Goal: Task Accomplishment & Management: Manage account settings

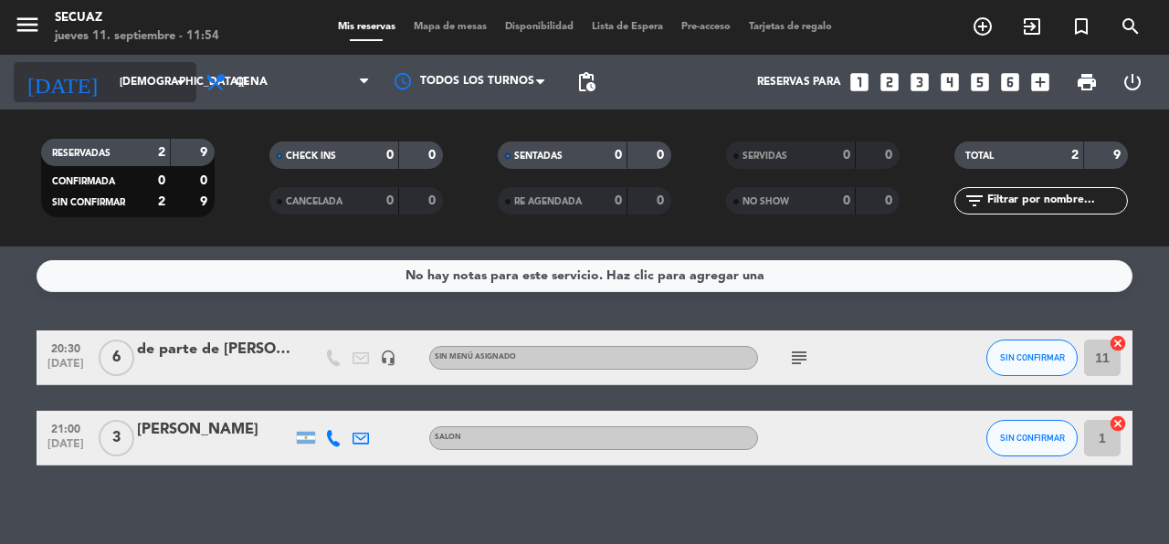
click at [175, 90] on icon "arrow_drop_down" at bounding box center [181, 82] width 22 height 22
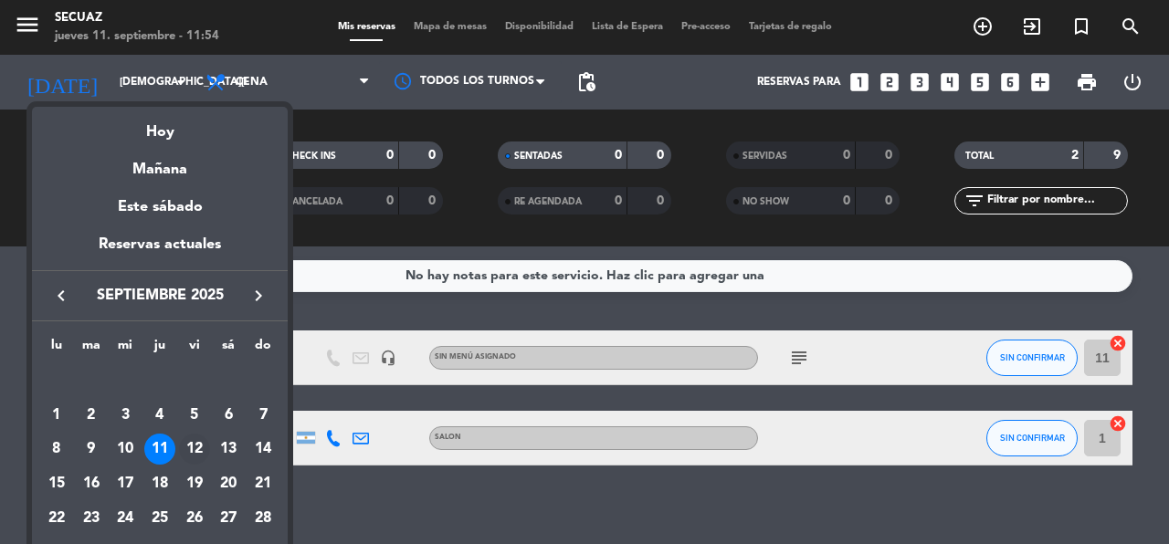
click at [199, 451] on div "12" at bounding box center [194, 449] width 31 height 31
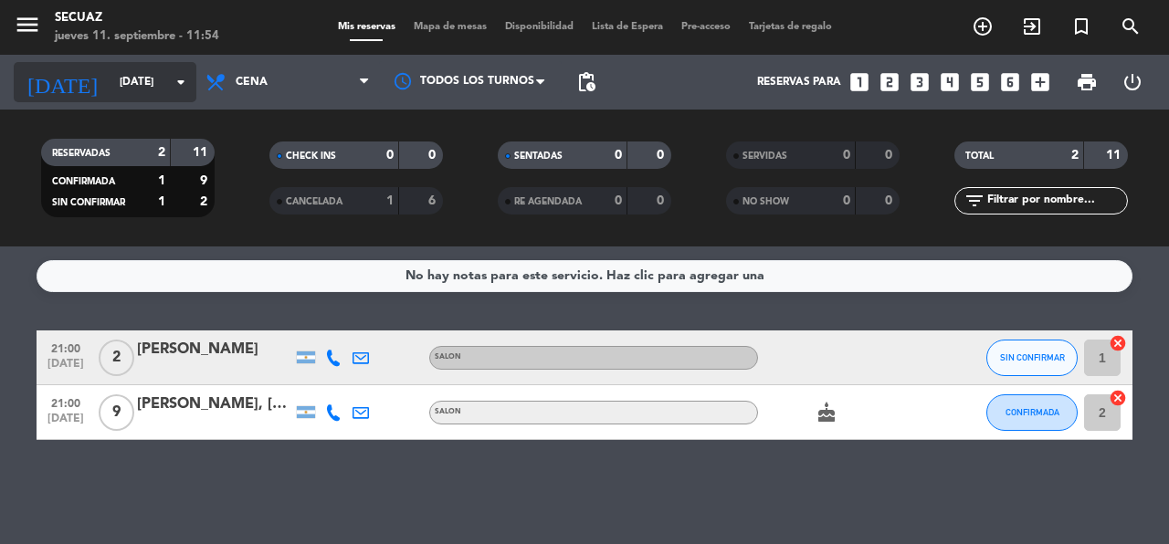
click at [186, 90] on icon "arrow_drop_down" at bounding box center [181, 82] width 22 height 22
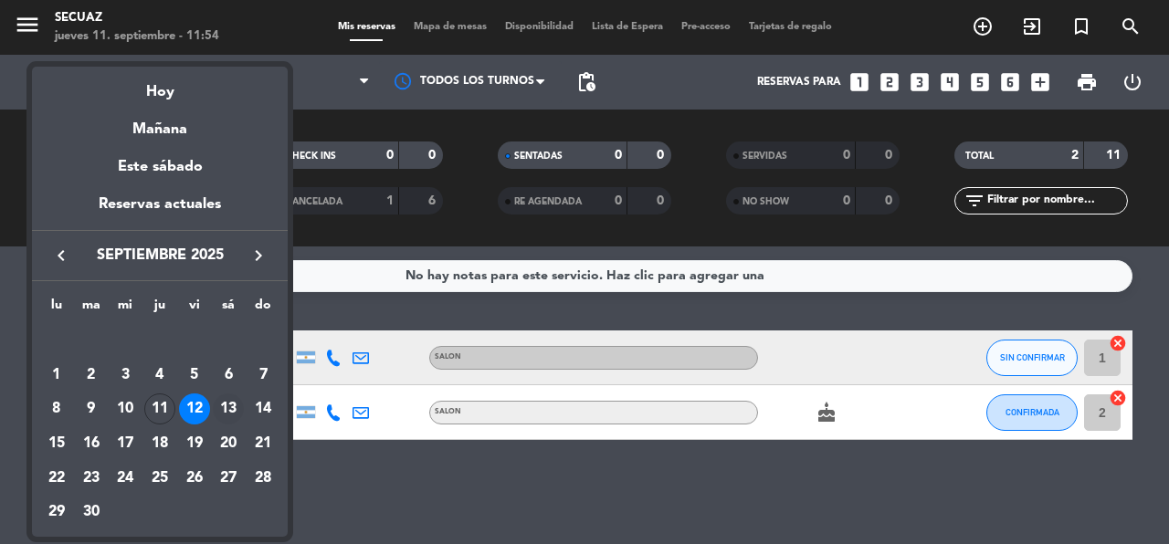
click at [230, 406] on div "13" at bounding box center [228, 409] width 31 height 31
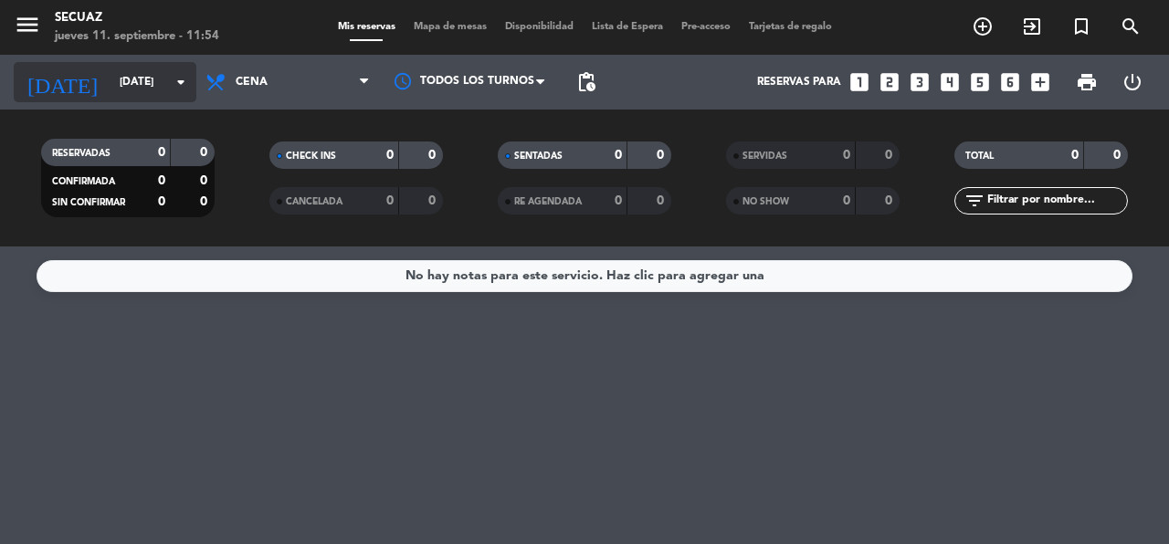
click at [193, 87] on input "sáb. 13 sep." at bounding box center [183, 82] width 145 height 31
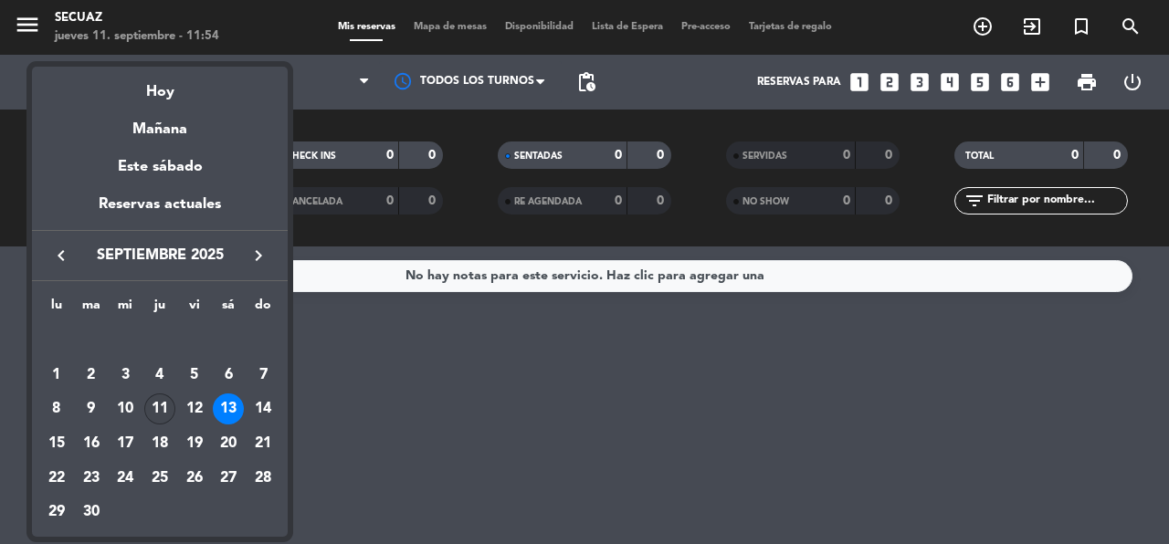
click at [160, 403] on div "11" at bounding box center [159, 409] width 31 height 31
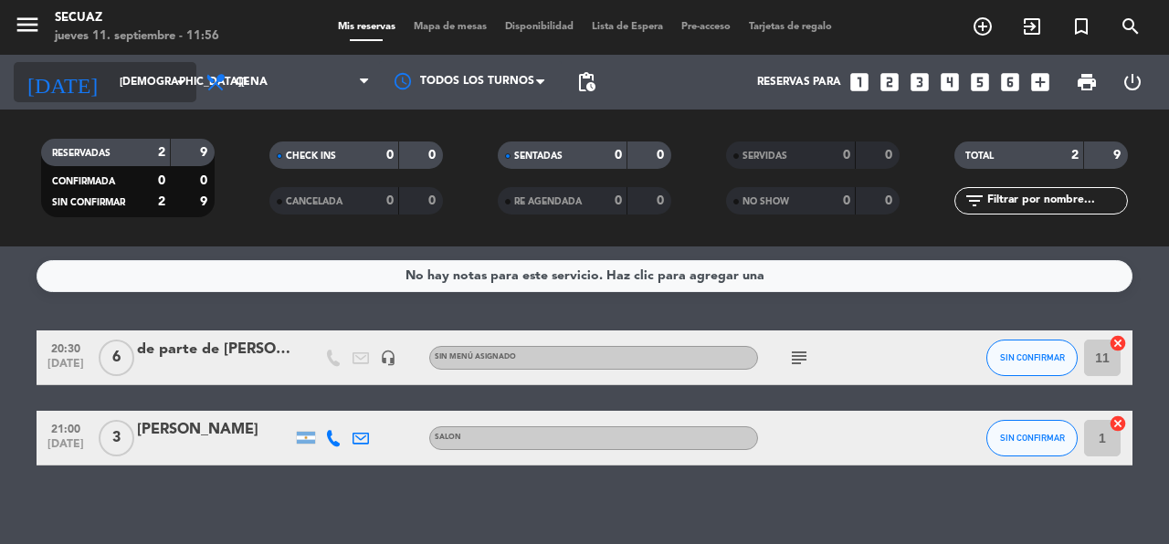
click at [178, 85] on icon "arrow_drop_down" at bounding box center [181, 82] width 22 height 22
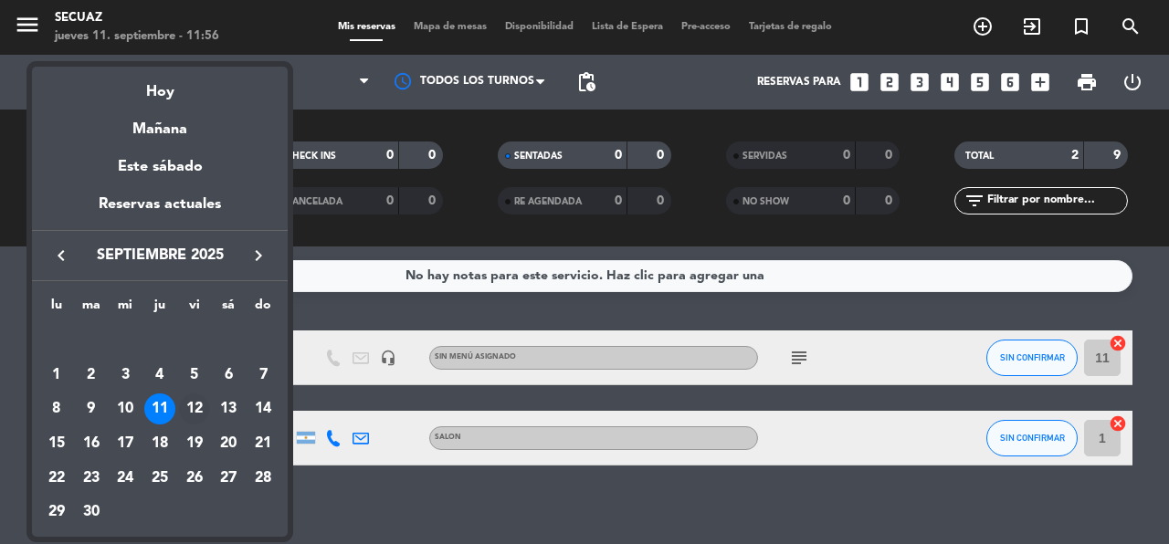
click at [203, 407] on div "12" at bounding box center [194, 409] width 31 height 31
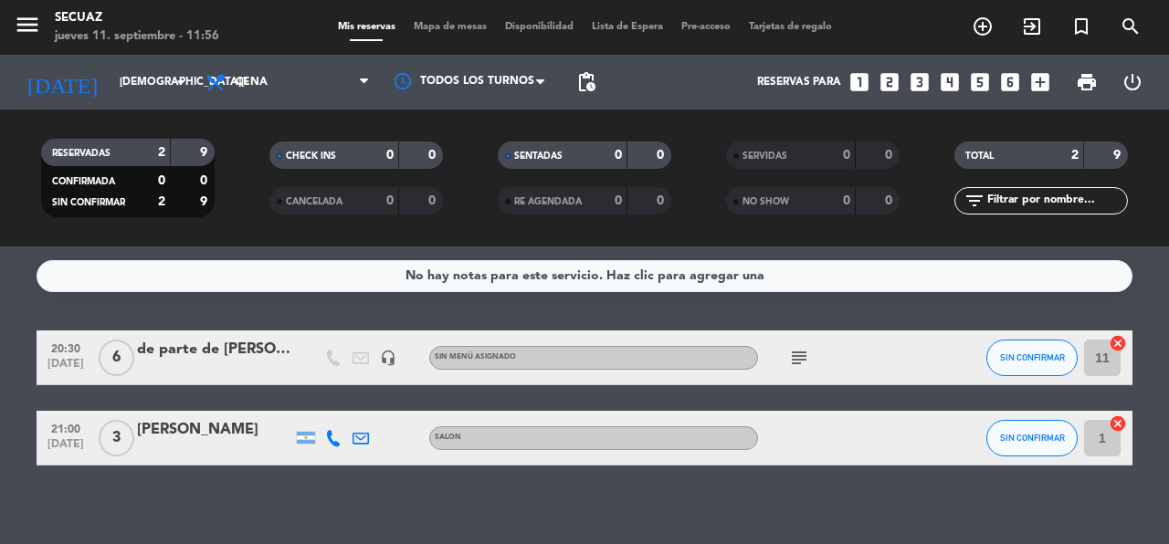
type input "[DATE]"
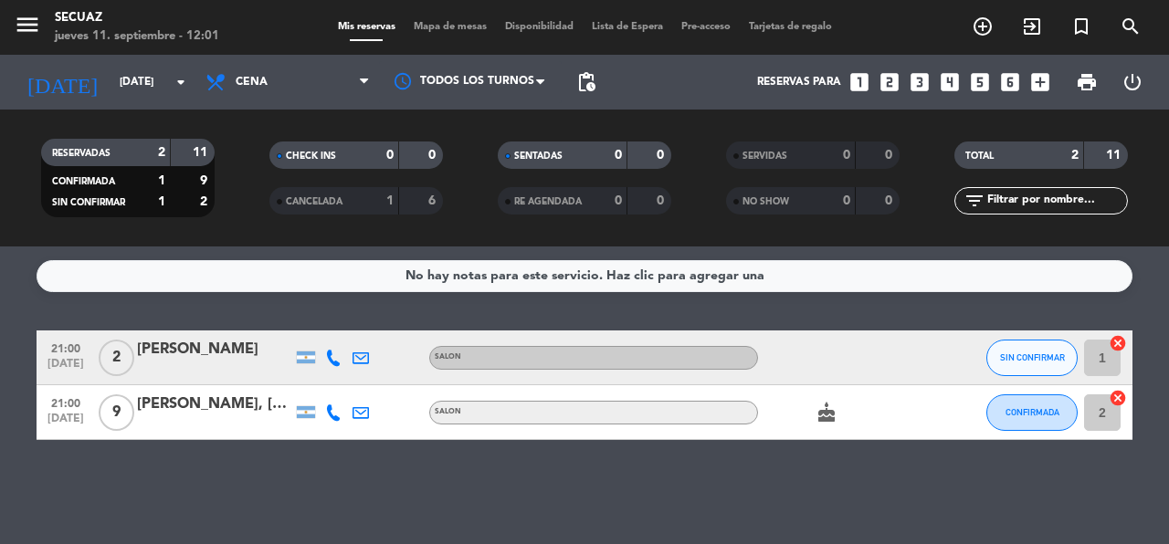
click at [193, 414] on div "[PERSON_NAME], [PERSON_NAME]" at bounding box center [214, 405] width 155 height 24
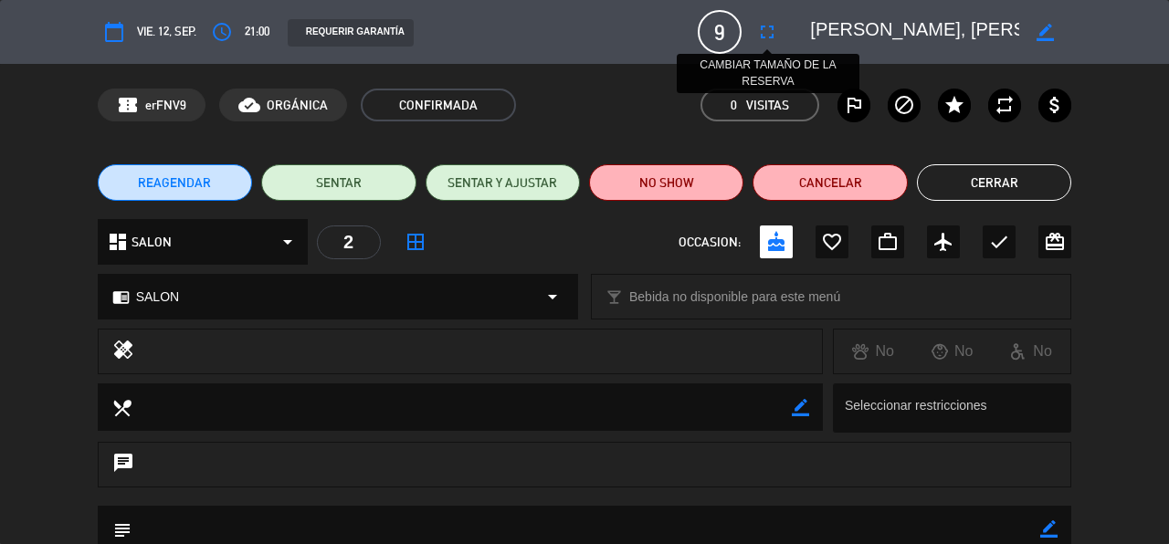
click at [767, 26] on icon "fullscreen" at bounding box center [767, 32] width 22 height 22
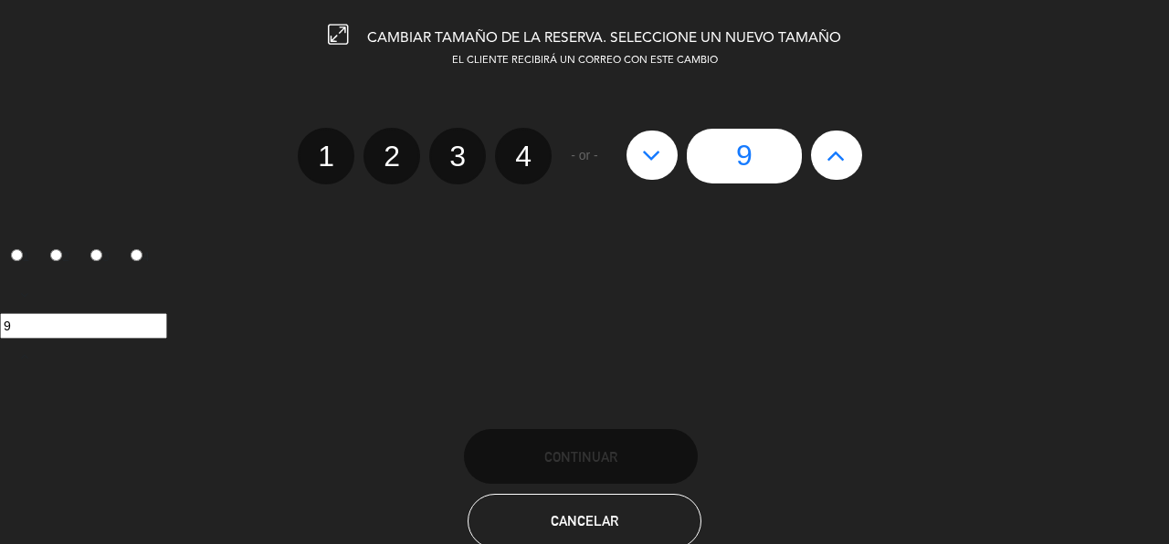
click at [833, 152] on icon at bounding box center [836, 155] width 19 height 29
type input "10"
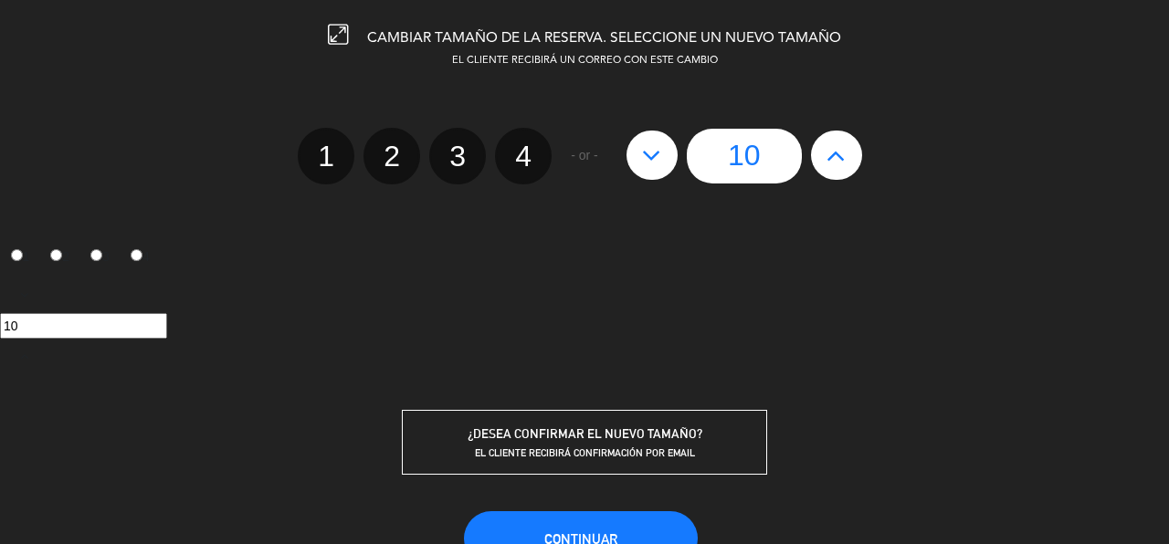
click at [955, 307] on div "10" at bounding box center [584, 326] width 1169 height 95
click at [566, 532] on span "Continuar" at bounding box center [580, 540] width 73 height 16
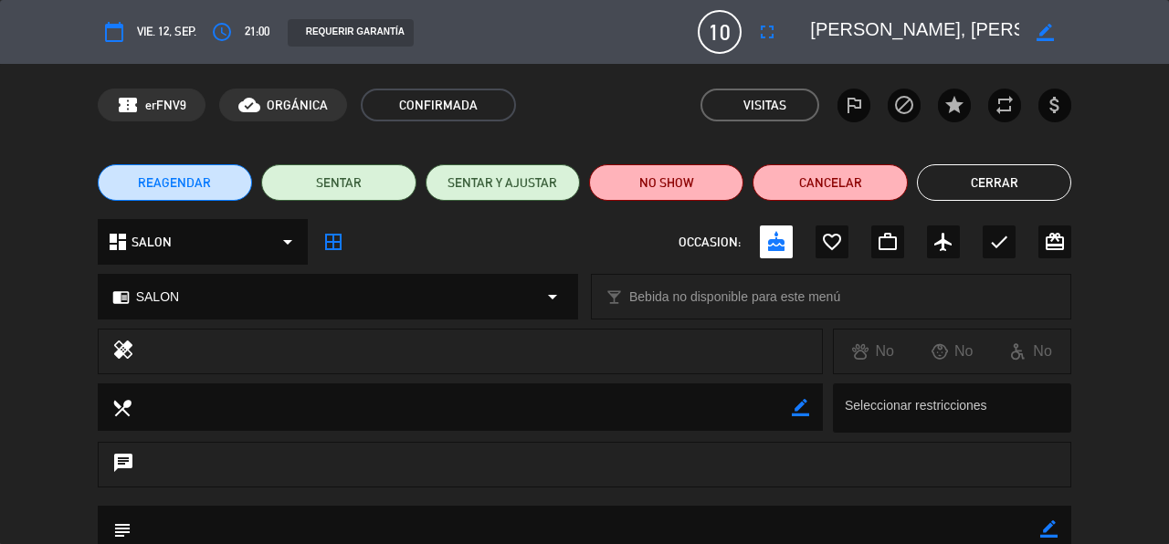
scroll to position [238, 0]
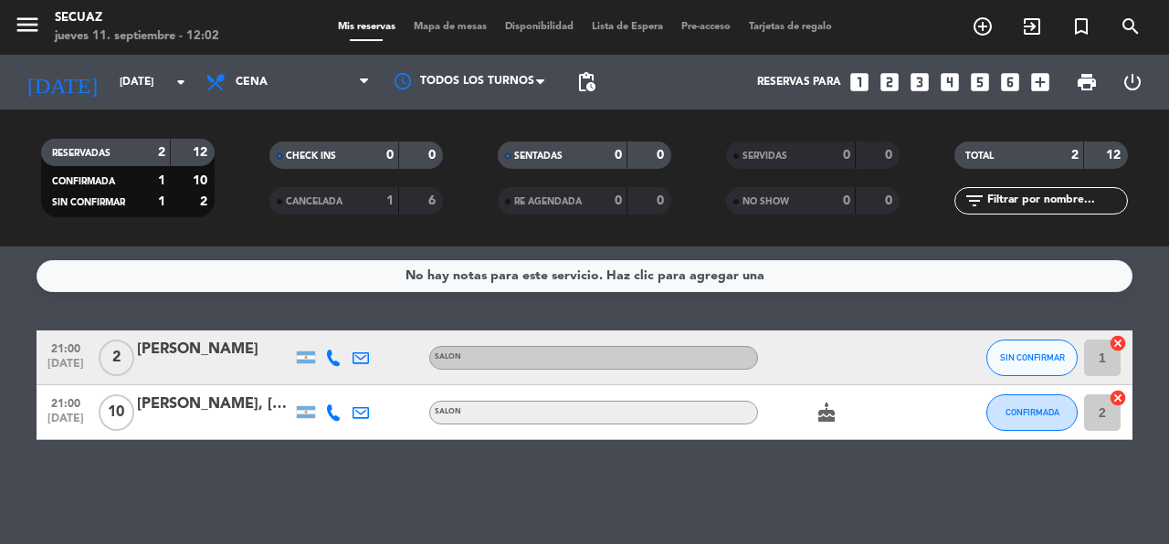
click at [238, 406] on div "[PERSON_NAME], [PERSON_NAME]" at bounding box center [214, 405] width 155 height 24
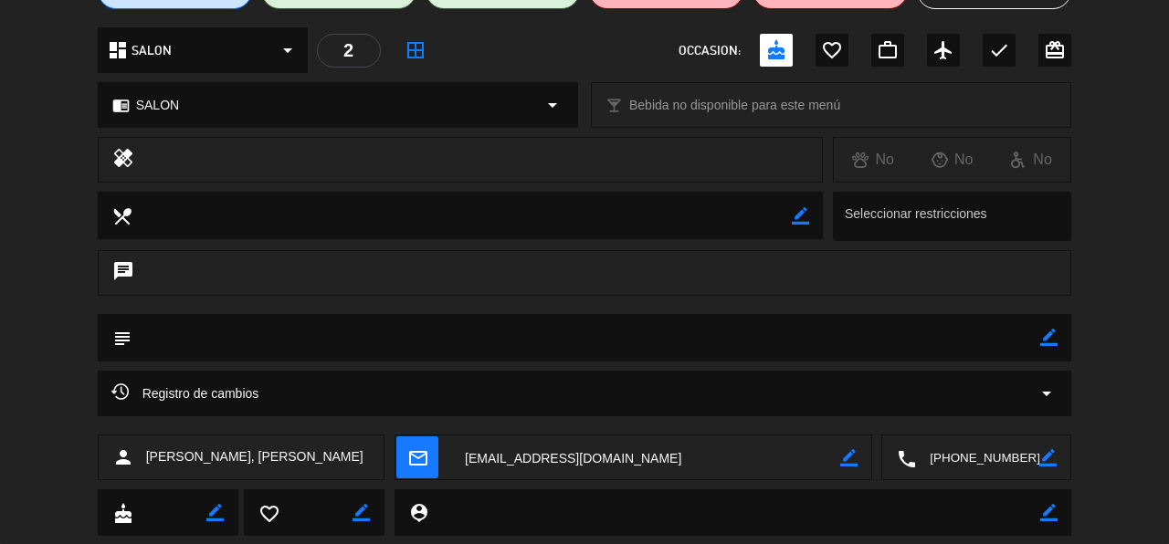
scroll to position [238, 0]
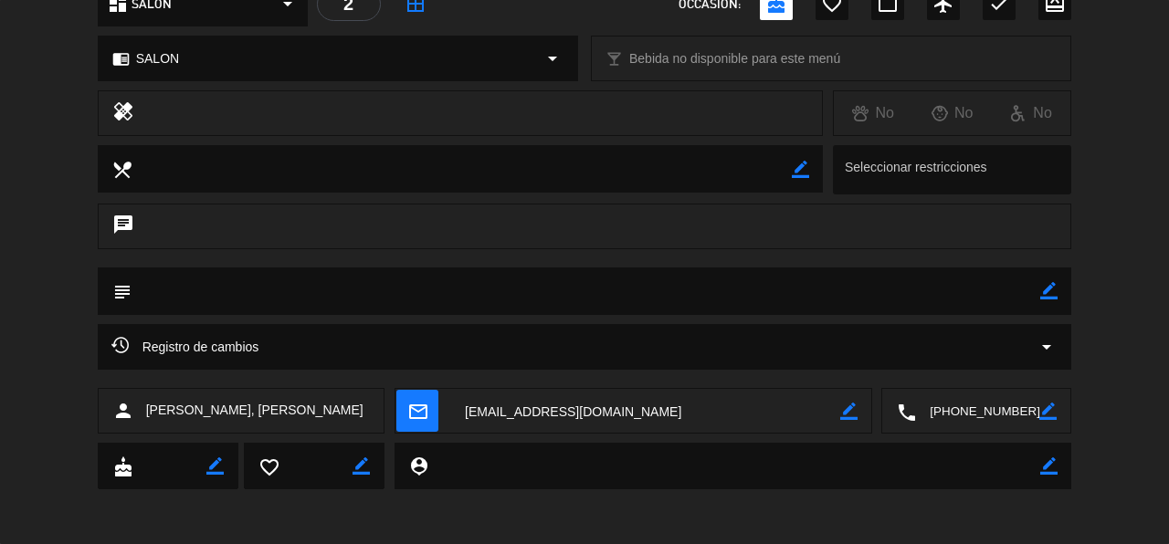
click at [155, 292] on textarea at bounding box center [587, 291] width 910 height 47
click at [1056, 296] on icon "border_color" at bounding box center [1048, 290] width 17 height 17
click at [1058, 292] on icon at bounding box center [1048, 290] width 17 height 17
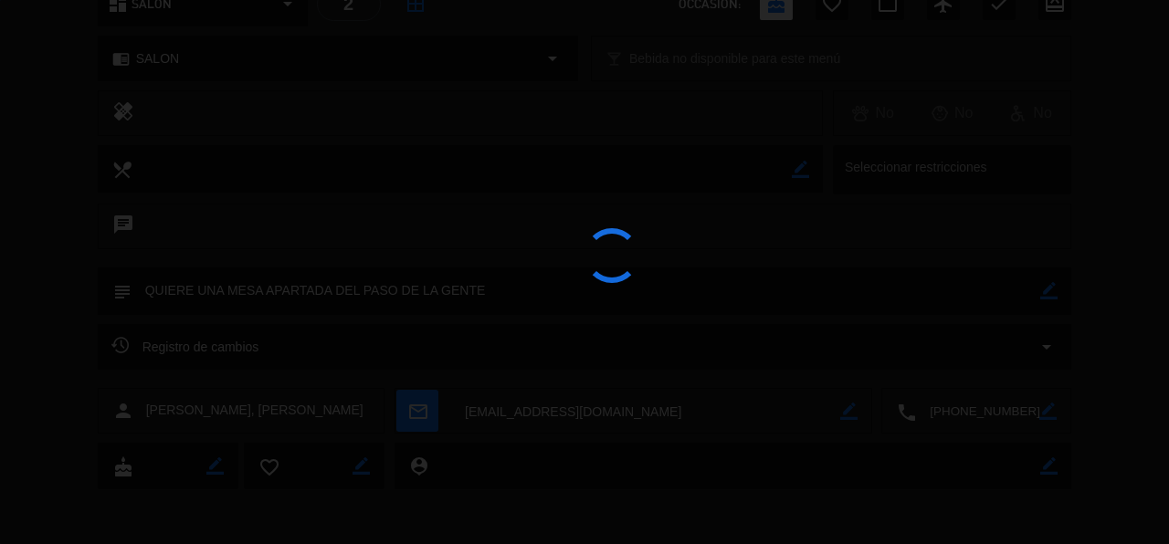
type textarea "QUIERE UNA MESA APARTADA DEL PASO DE LA GENTE"
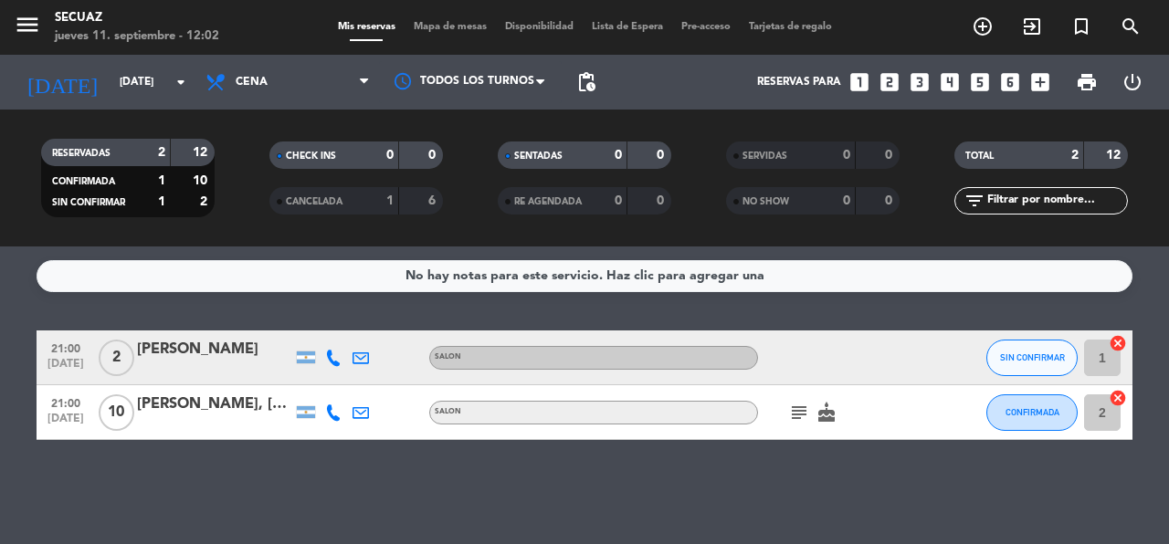
click at [803, 416] on icon "subject" at bounding box center [799, 413] width 22 height 22
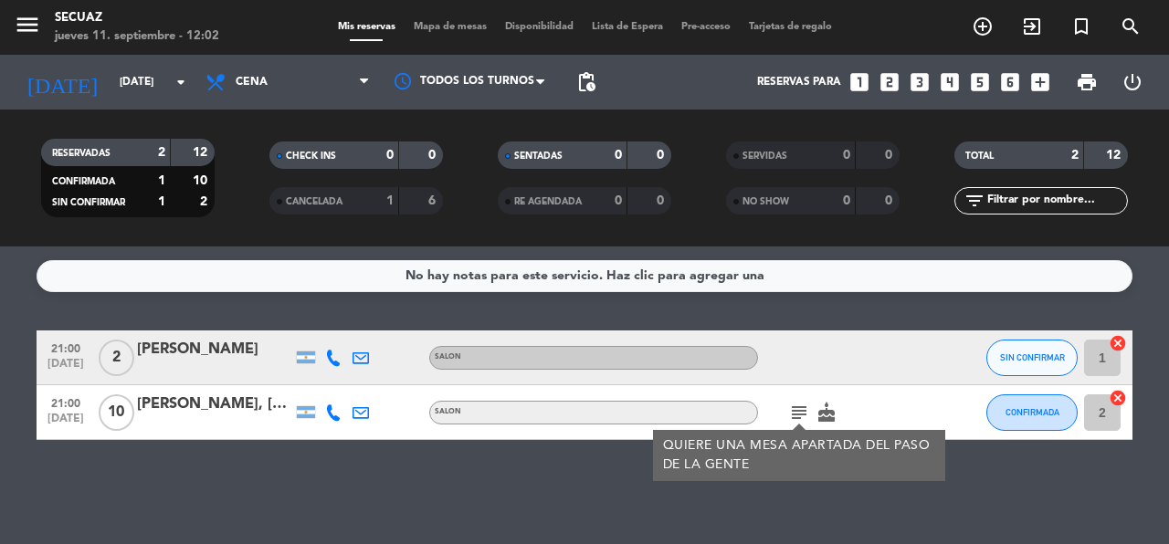
click at [490, 477] on div "No hay notas para este servicio. Haz clic para agregar una 21:00 sep. 12 2 Pabl…" at bounding box center [584, 396] width 1169 height 298
